Goal: Navigation & Orientation: Go to known website

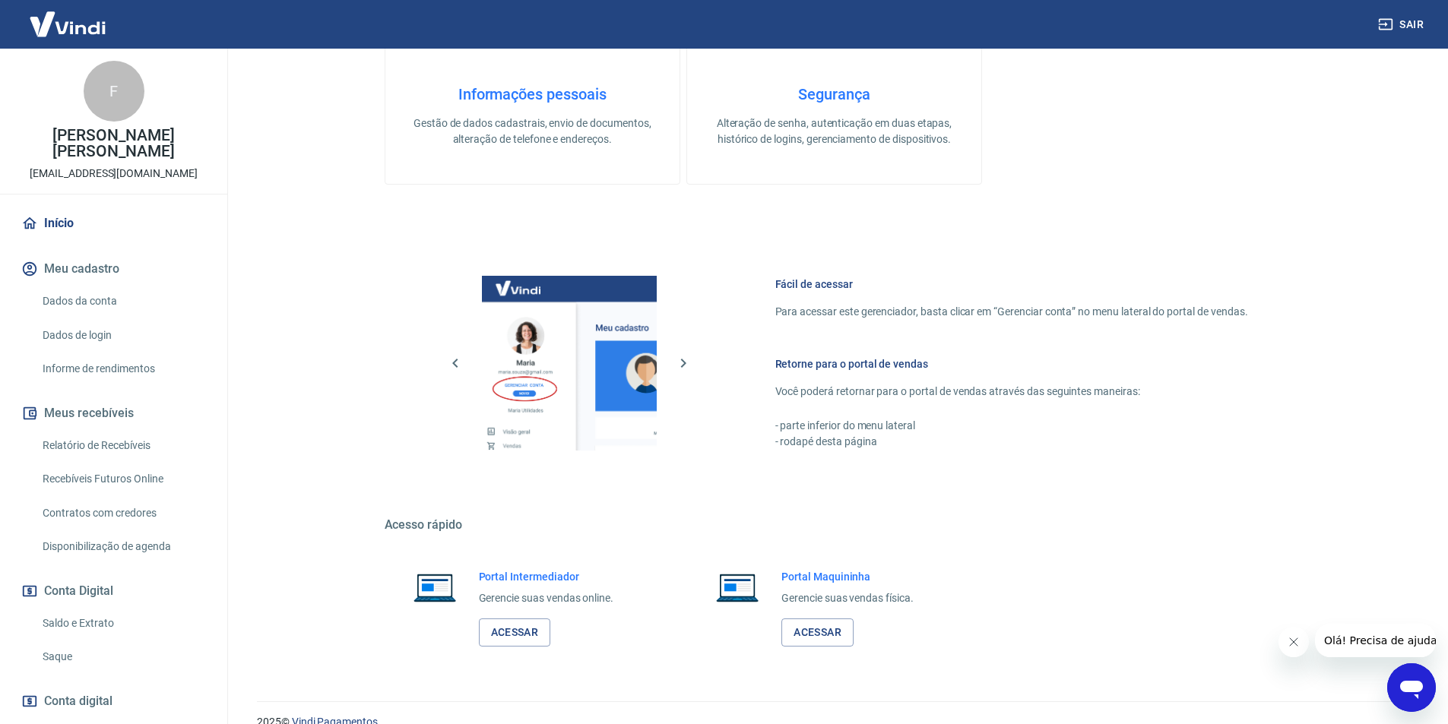
scroll to position [460, 0]
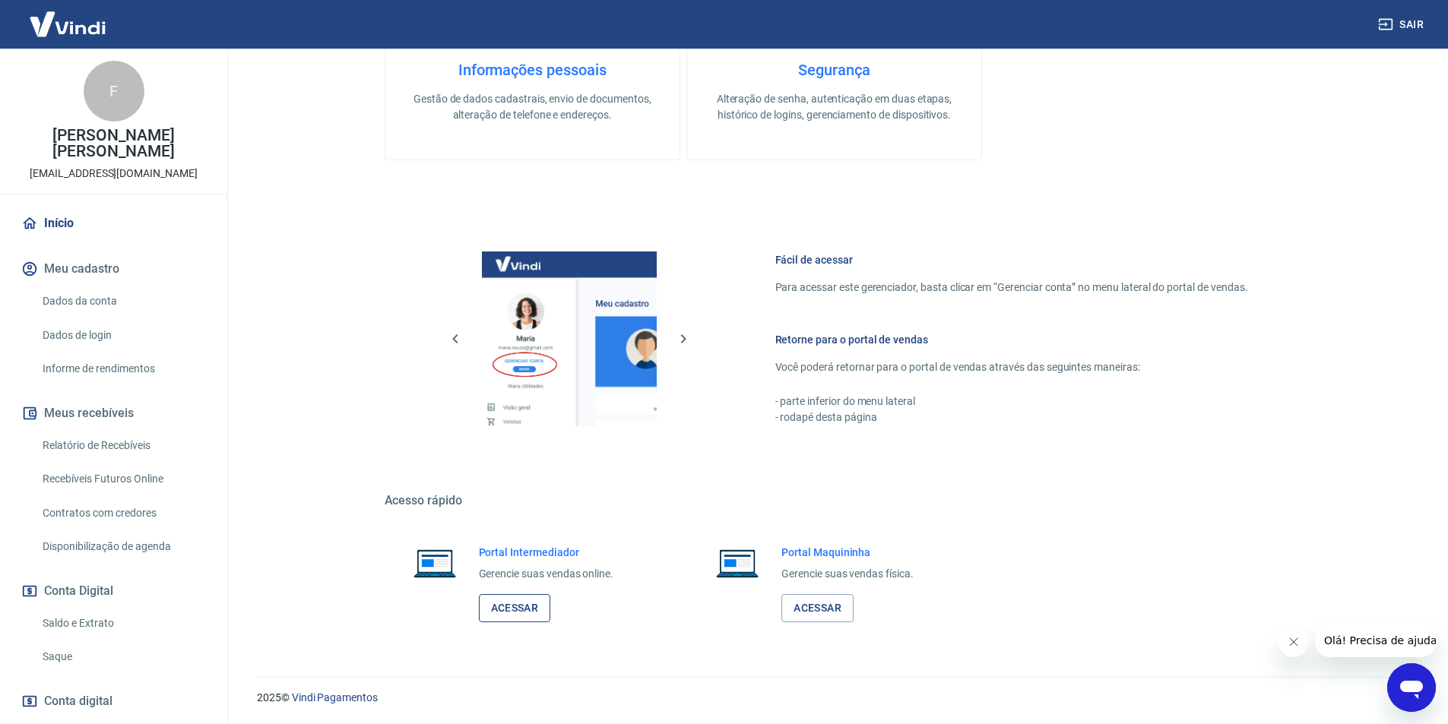
click at [524, 606] on link "Acessar" at bounding box center [515, 608] width 72 height 28
